Goal: Communication & Community: Connect with others

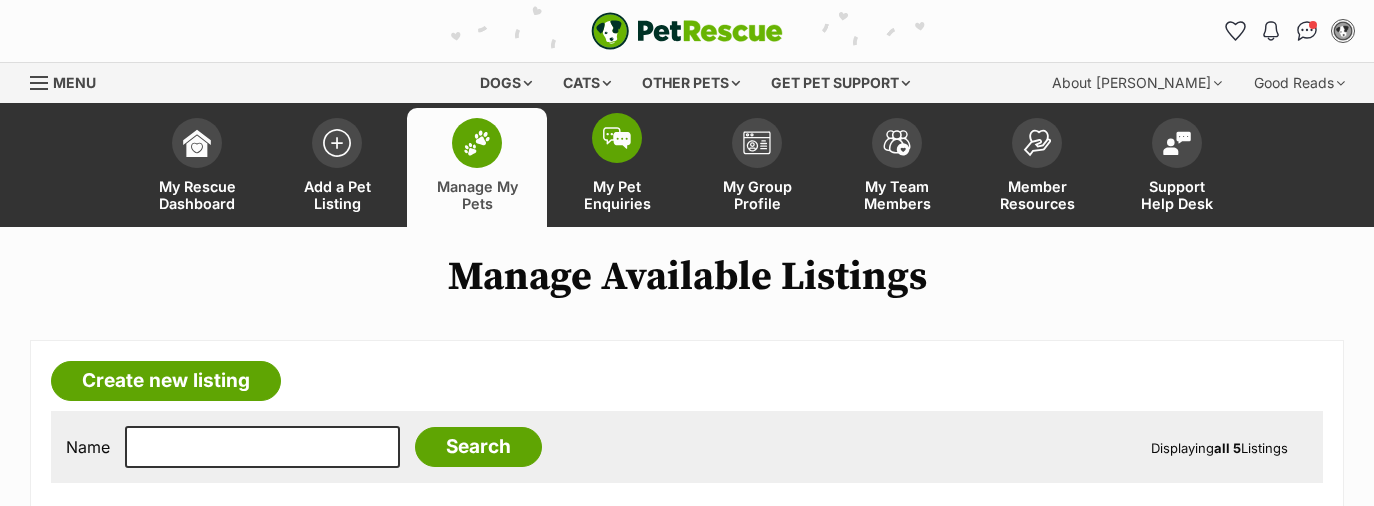
click at [605, 146] on img at bounding box center [617, 138] width 28 height 22
